Goal: Task Accomplishment & Management: Use online tool/utility

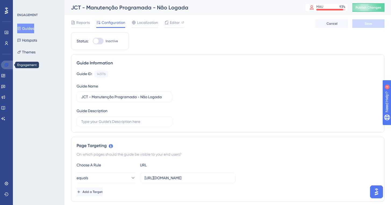
click at [11, 64] on link at bounding box center [7, 65] width 13 height 9
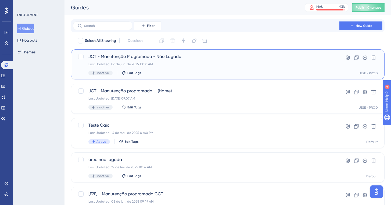
click at [143, 62] on div "JCT - Manutenção Programada - Não Logada Last Updated: 06 de jun. de 2025 10:38…" at bounding box center [206, 65] width 236 height 22
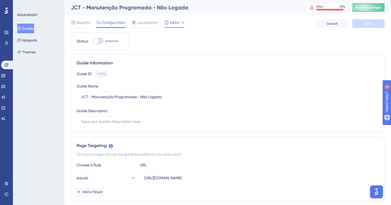
click at [174, 24] on span "Editor" at bounding box center [175, 22] width 10 height 6
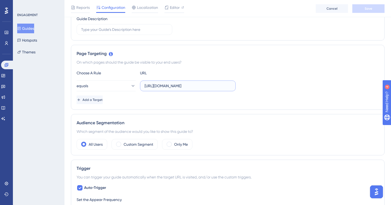
scroll to position [0, 15]
drag, startPoint x: 201, startPoint y: 87, endPoint x: 254, endPoint y: 86, distance: 53.2
click at [254, 86] on div "equals https://suporte.totvs.com/portal/10098/customer-portal/" at bounding box center [228, 86] width 302 height 11
click at [206, 86] on input "https://suporte.totvs.com/portal/10098/customer-portal/" at bounding box center [188, 86] width 87 height 6
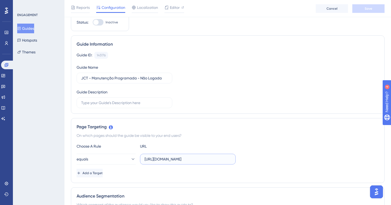
scroll to position [0, 0]
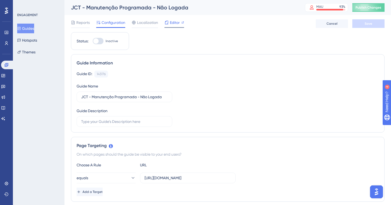
click at [174, 25] on span "Editor" at bounding box center [175, 22] width 10 height 6
click at [34, 29] on button "Guides" at bounding box center [25, 29] width 17 height 10
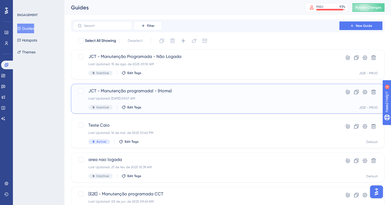
click at [166, 98] on div "Last Updated: 15 de ago. de 2025 09:07 AM" at bounding box center [206, 99] width 236 height 4
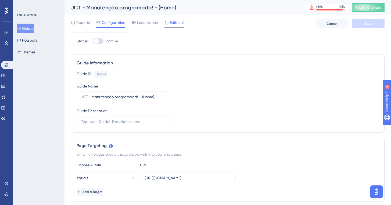
click at [171, 24] on span "Editor" at bounding box center [175, 22] width 10 height 6
click at [177, 17] on div "Reports Configuration Localization Editor Cancel Save" at bounding box center [228, 23] width 314 height 17
click at [174, 22] on span "Editor" at bounding box center [175, 22] width 10 height 6
